Goal: Find specific page/section: Locate a particular part of the current website

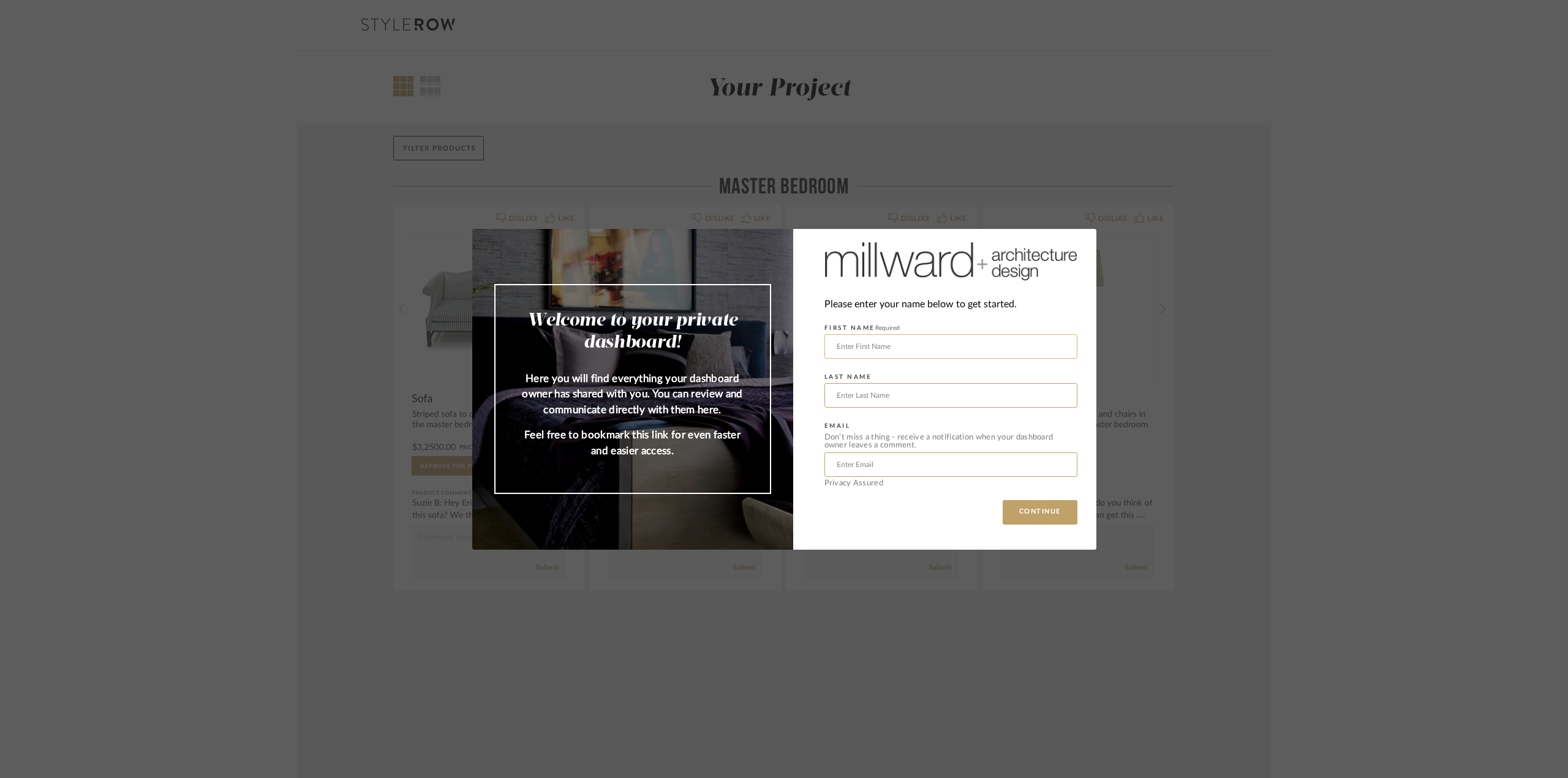
click at [907, 347] on input "text" at bounding box center [951, 346] width 253 height 24
type input "s"
type input "[PERSON_NAME]"
type input "[PERSON_NAME][EMAIL_ADDRESS][DOMAIN_NAME]"
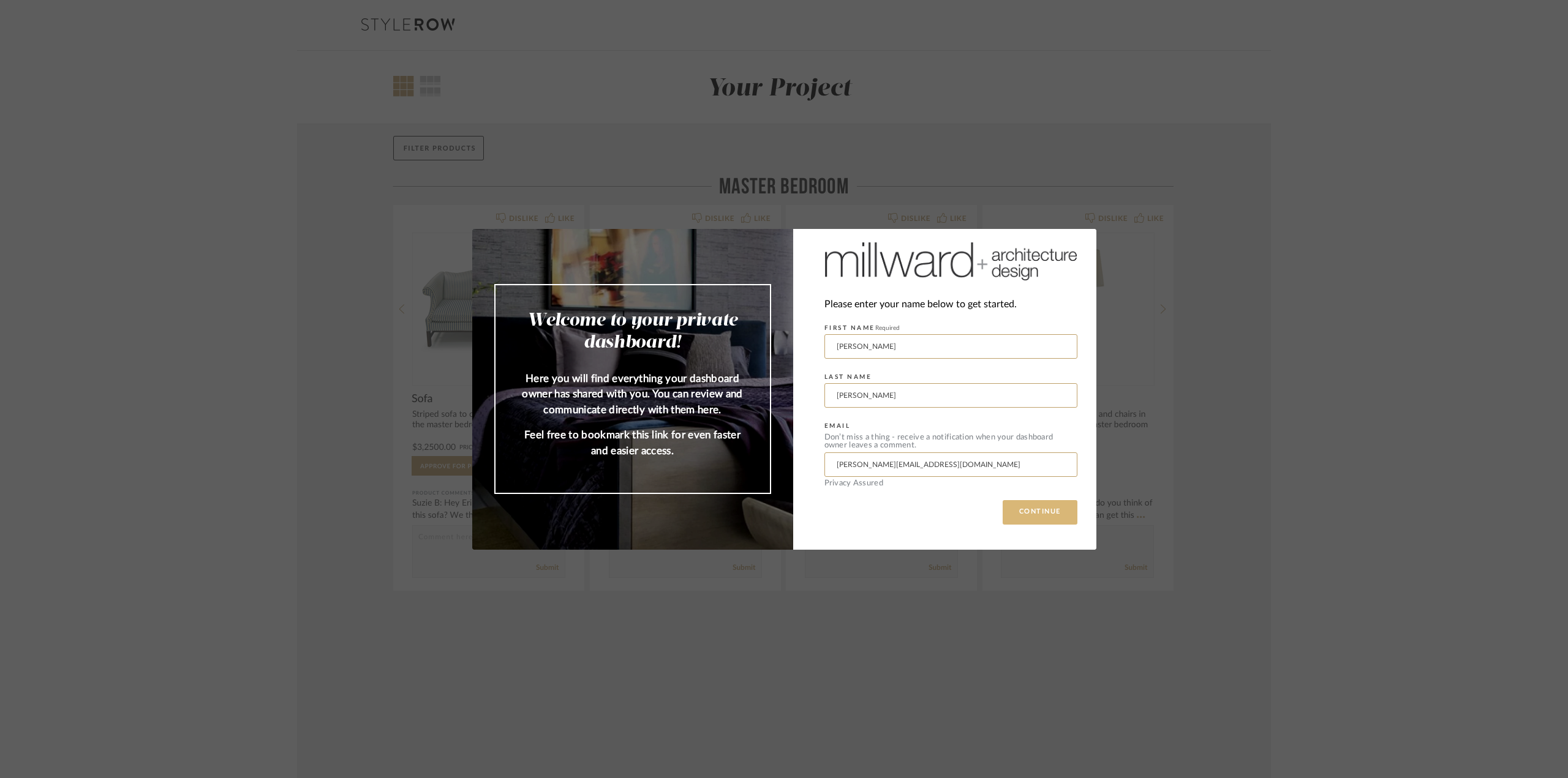
click at [1022, 508] on button "CONTINUE" at bounding box center [1040, 512] width 75 height 24
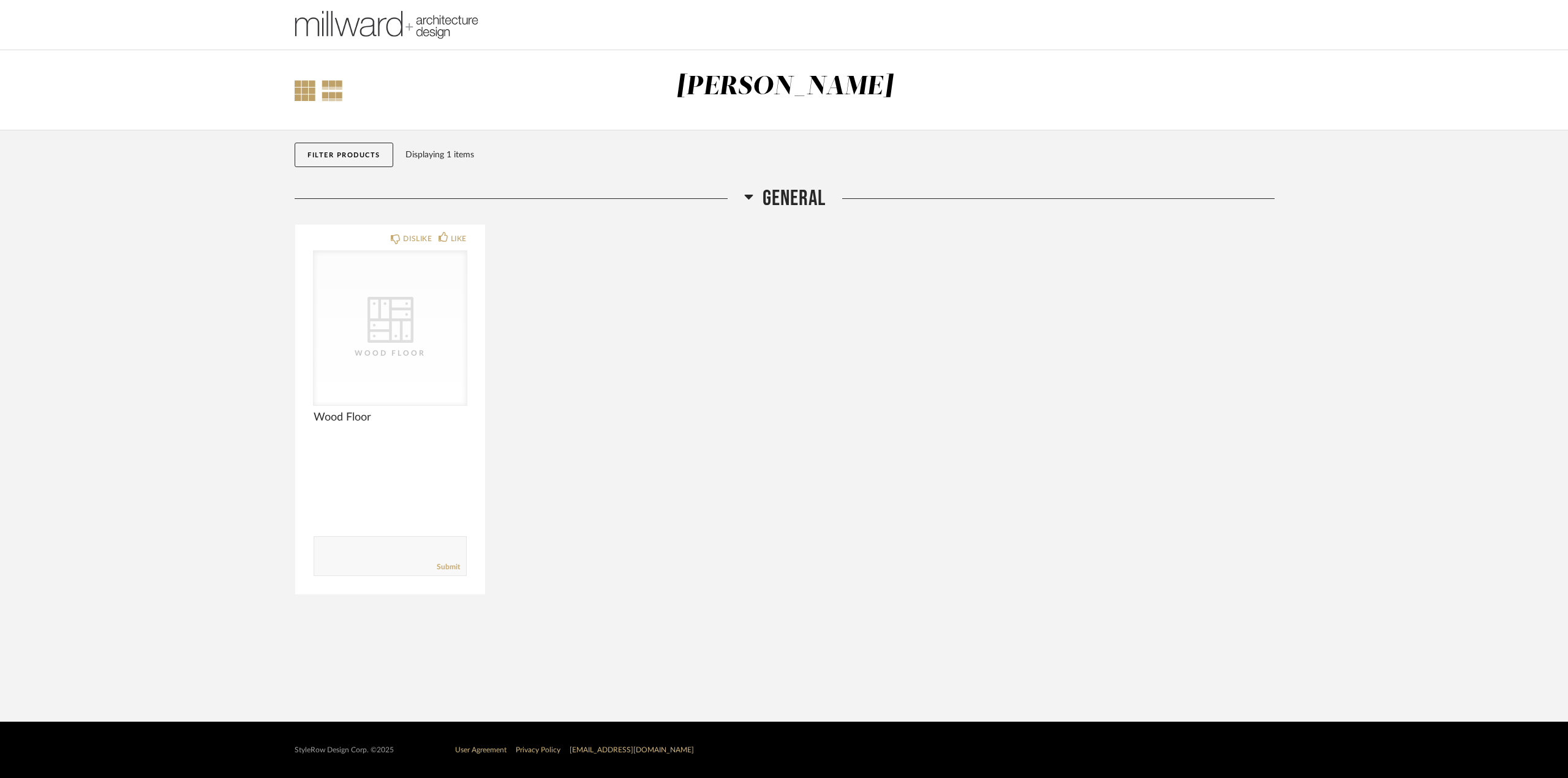
click at [305, 89] on div at bounding box center [304, 90] width 21 height 21
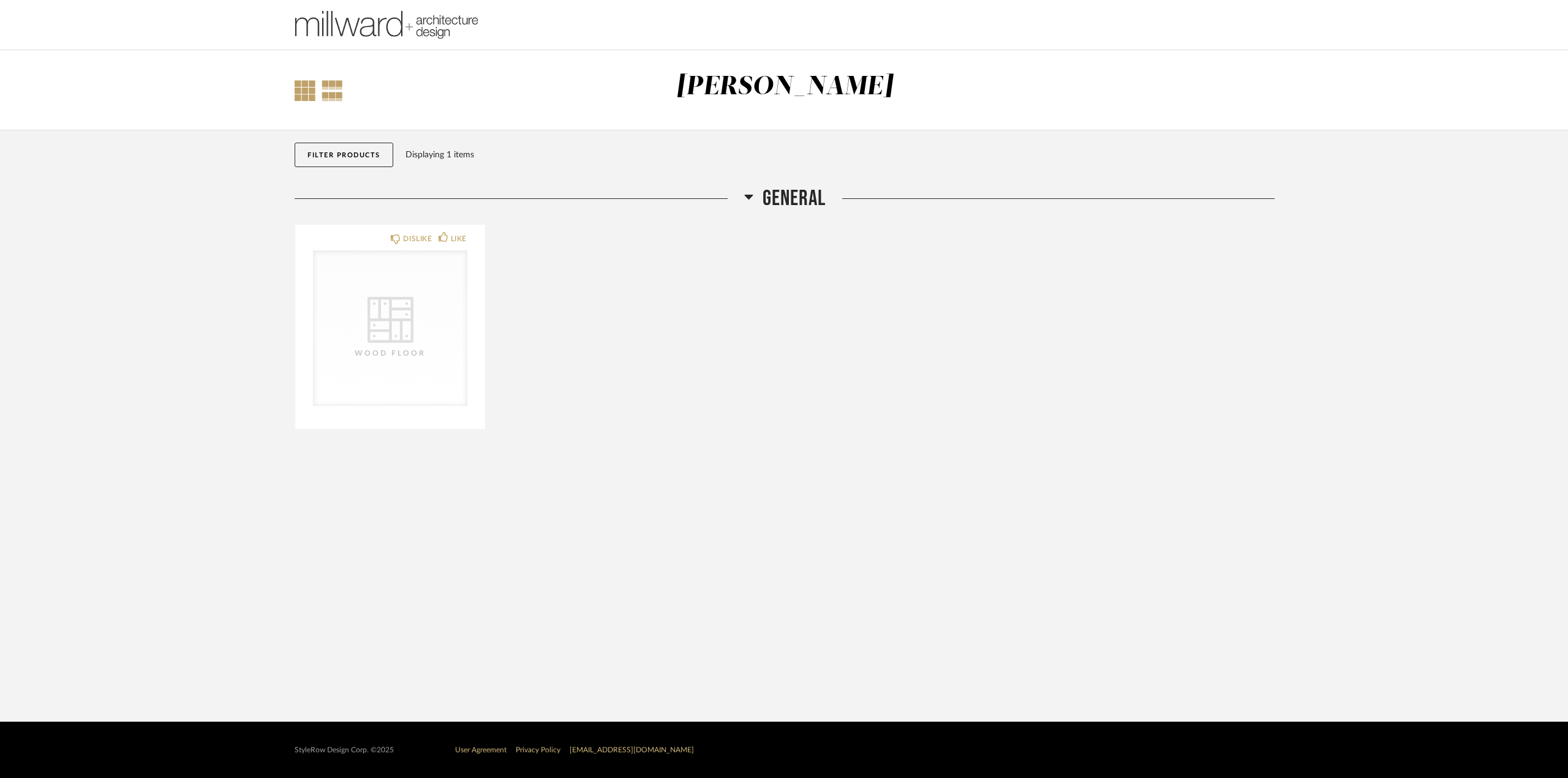
click at [331, 91] on div at bounding box center [332, 90] width 21 height 21
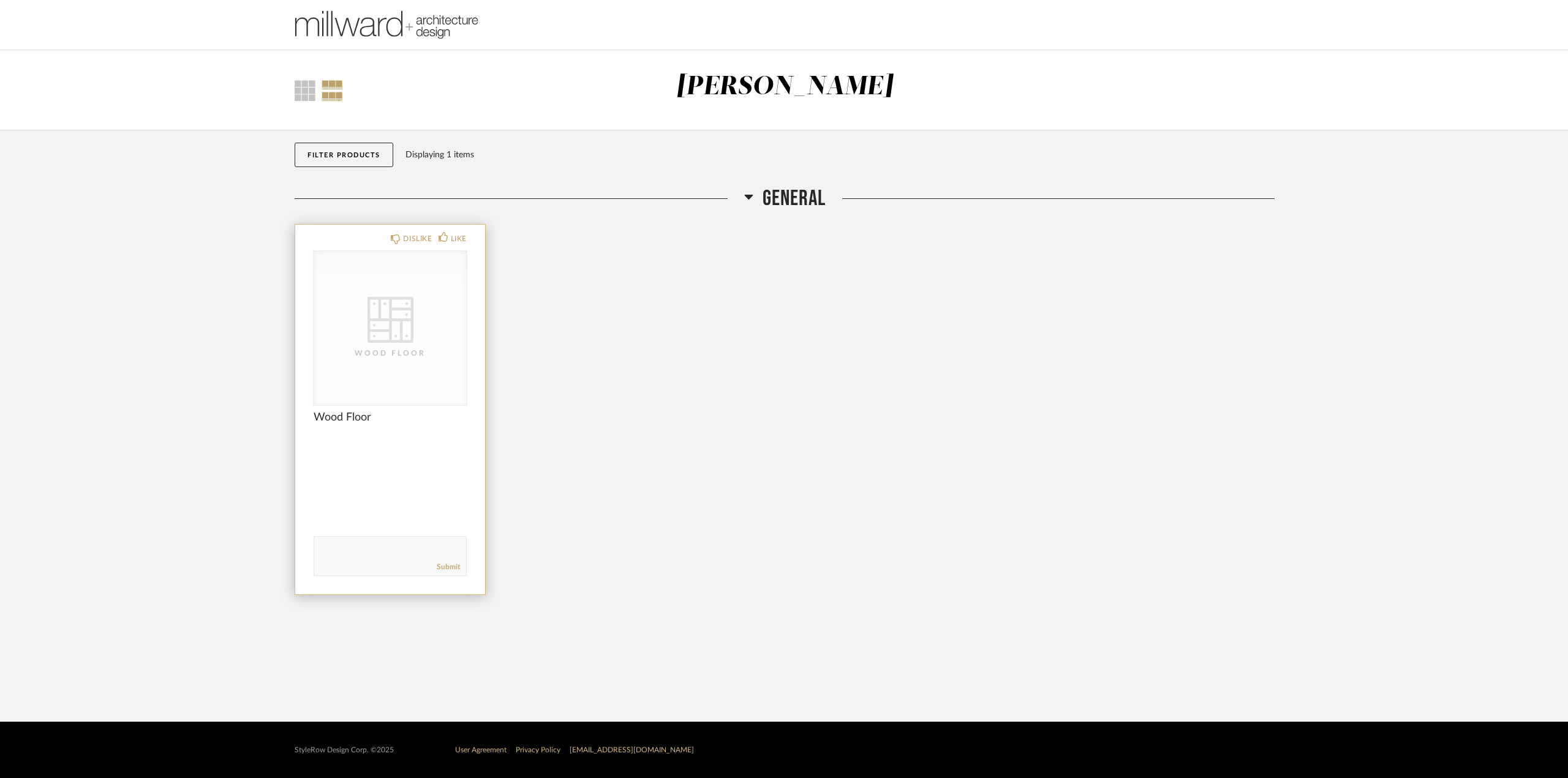
click at [402, 291] on div "CategoryIconFlooring Created with Sketch. Wood Floor" at bounding box center [390, 328] width 153 height 154
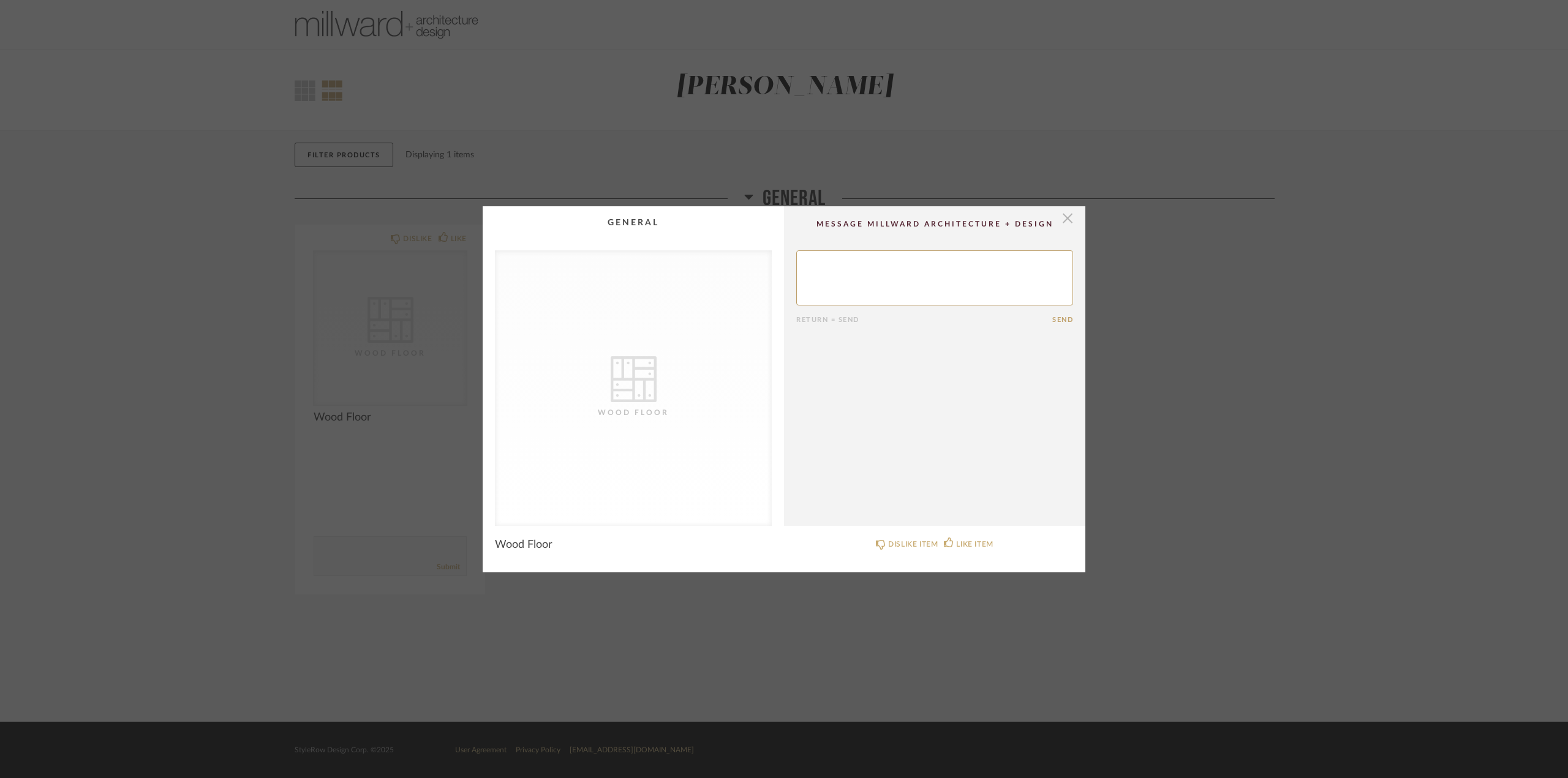
click at [1062, 215] on span "button" at bounding box center [1067, 218] width 24 height 24
